Goal: Information Seeking & Learning: Learn about a topic

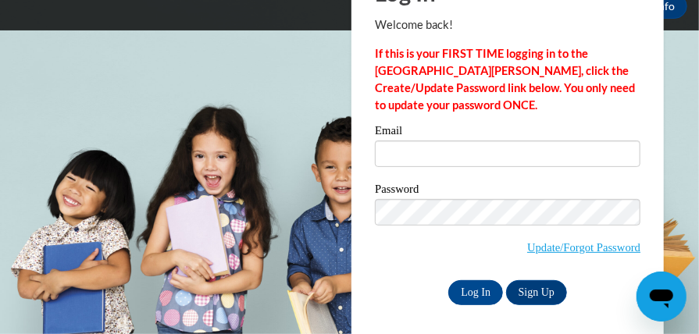
scroll to position [91, 0]
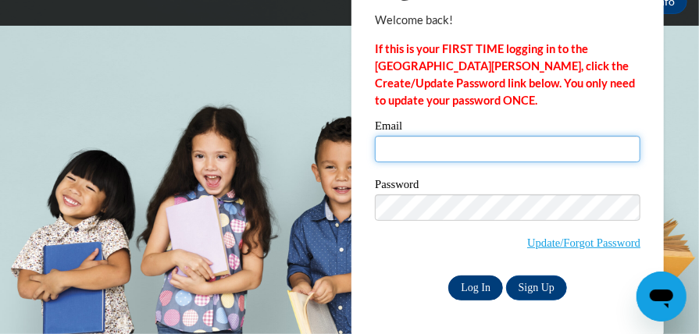
type input "canadymacy2003@gmail.com"
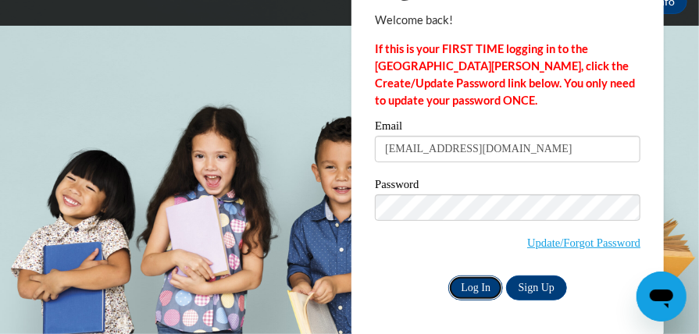
click at [475, 288] on input "Log In" at bounding box center [475, 288] width 55 height 25
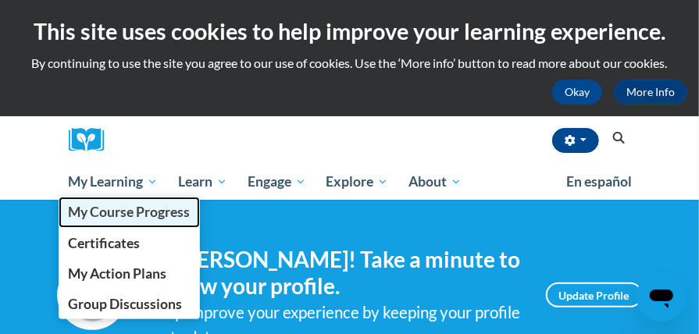
click at [104, 218] on span "My Course Progress" at bounding box center [129, 212] width 122 height 16
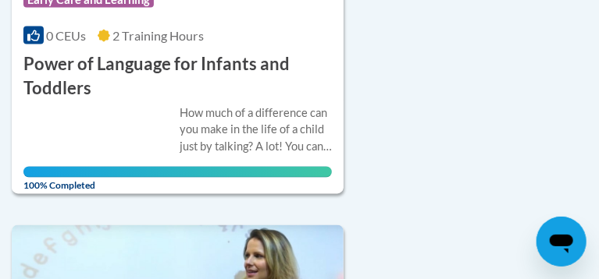
scroll to position [582, 0]
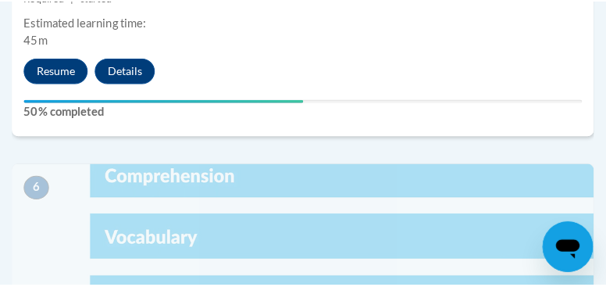
scroll to position [2464, 0]
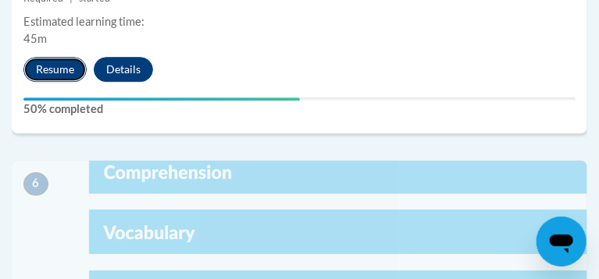
click at [76, 82] on button "Resume" at bounding box center [54, 69] width 63 height 25
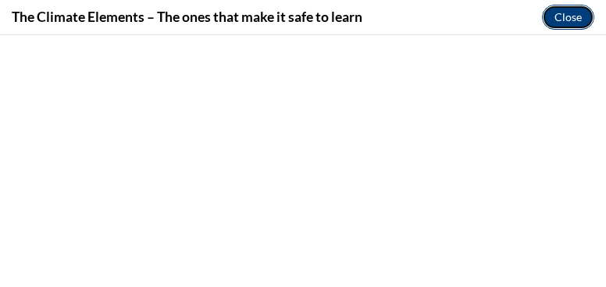
click at [579, 16] on button "Close" at bounding box center [568, 17] width 52 height 25
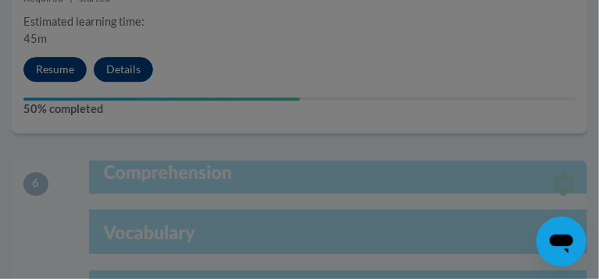
click at [53, 172] on div at bounding box center [299, 139] width 599 height 279
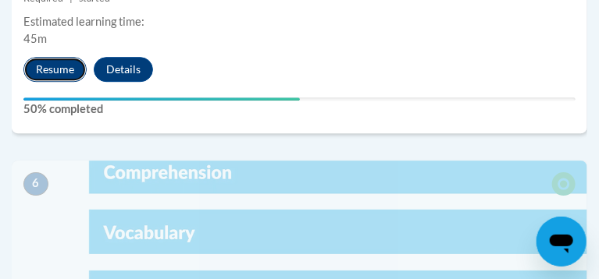
click at [87, 82] on button "Resume" at bounding box center [54, 69] width 63 height 25
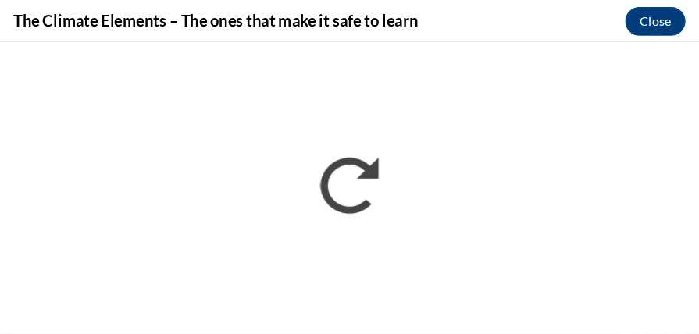
scroll to position [0, 0]
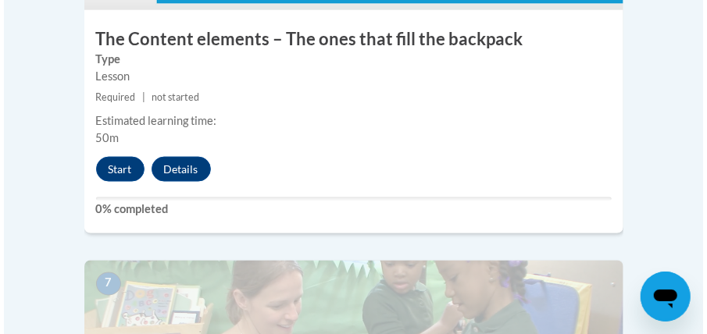
scroll to position [2868, 0]
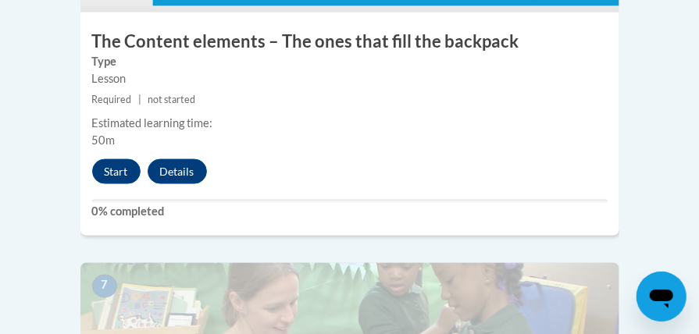
click at [138, 159] on div "Start Details Feedback" at bounding box center [153, 171] width 146 height 25
click at [114, 159] on button "Start" at bounding box center [116, 171] width 48 height 25
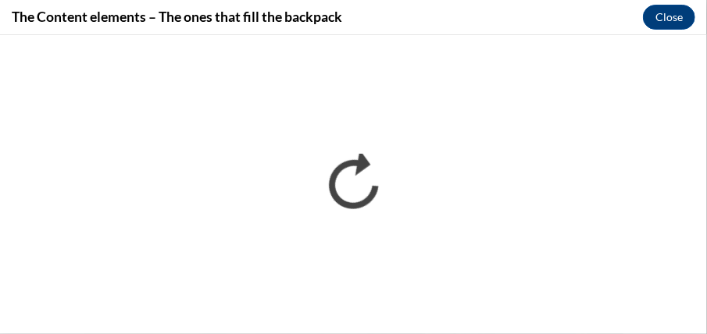
scroll to position [0, 0]
